Goal: Task Accomplishment & Management: Manage account settings

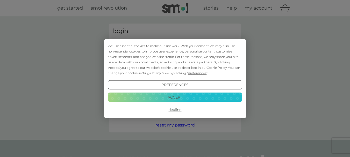
click at [177, 110] on button "Decline" at bounding box center [175, 109] width 134 height 9
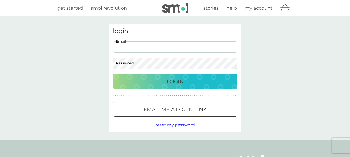
click at [149, 47] on input "Email" at bounding box center [175, 46] width 124 height 11
type input "kefletcher@outlook.com"
click at [113, 74] on button "Login" at bounding box center [175, 81] width 124 height 15
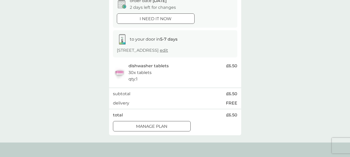
scroll to position [62, 0]
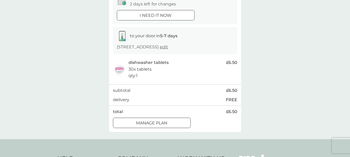
click at [159, 124] on div at bounding box center [152, 123] width 19 height 5
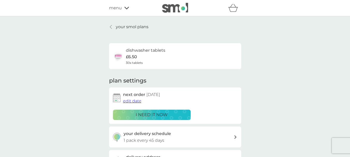
click at [126, 27] on p "your smol plans" at bounding box center [132, 27] width 33 height 7
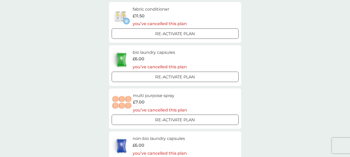
scroll to position [102, 0]
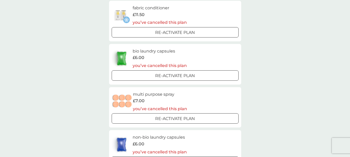
click at [156, 119] on p "Re-activate Plan" at bounding box center [175, 119] width 40 height 7
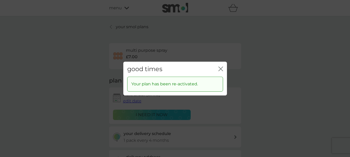
click at [220, 68] on icon "close" at bounding box center [220, 69] width 2 height 4
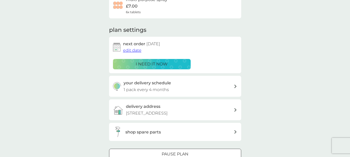
scroll to position [51, 0]
